Goal: Task Accomplishment & Management: Manage account settings

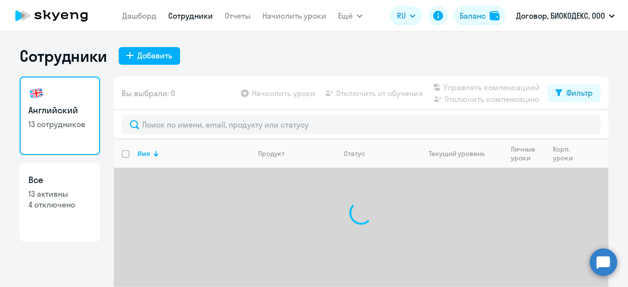
select select "30"
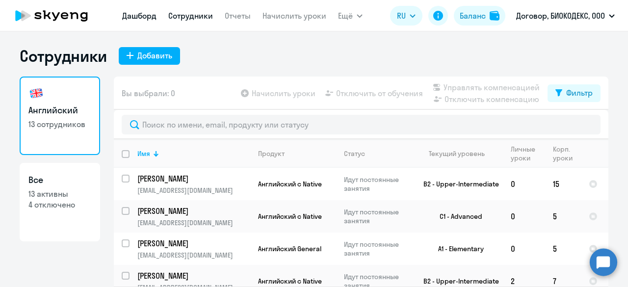
click at [131, 17] on link "Дашборд" at bounding box center [139, 16] width 34 height 10
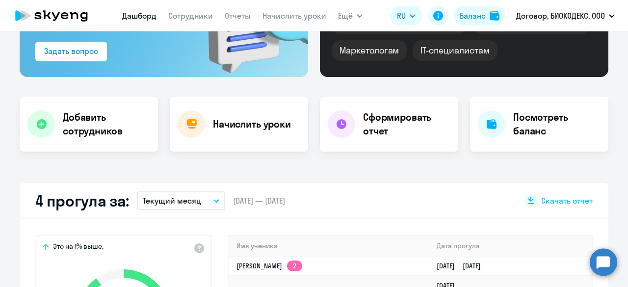
scroll to position [98, 0]
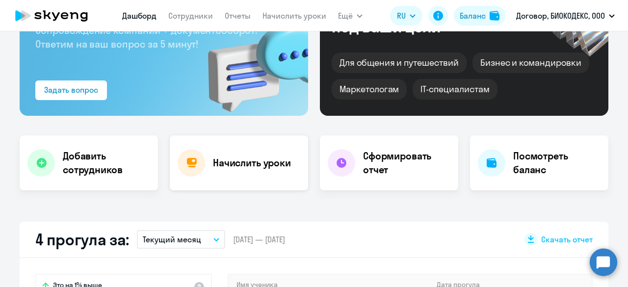
click at [219, 163] on h4 "Начислить уроки" at bounding box center [252, 163] width 78 height 14
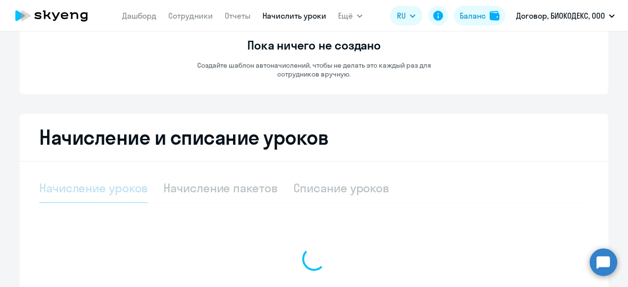
select select "10"
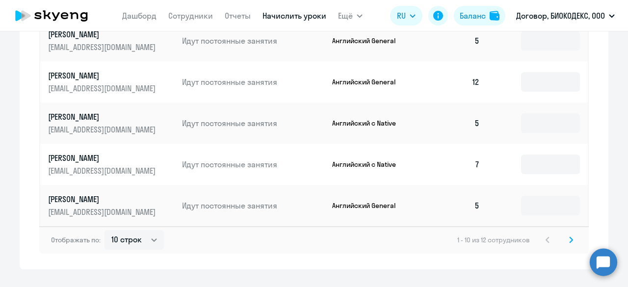
scroll to position [642, 0]
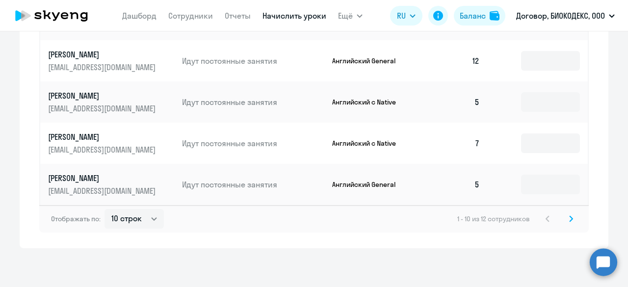
click at [569, 221] on icon at bounding box center [571, 218] width 4 height 7
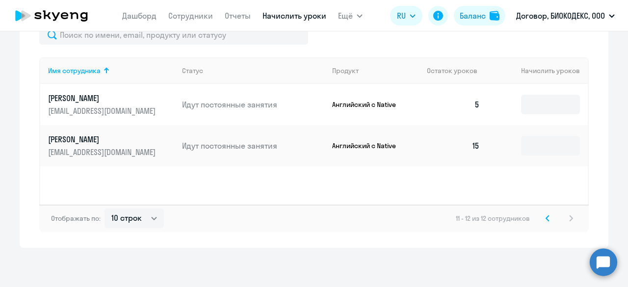
scroll to position [351, 0]
